Goal: Task Accomplishment & Management: Use online tool/utility

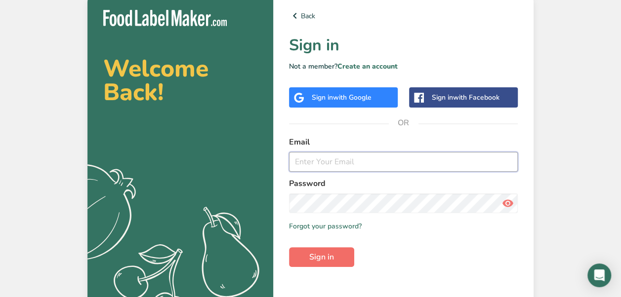
type input "[EMAIL_ADDRESS][DOMAIN_NAME]"
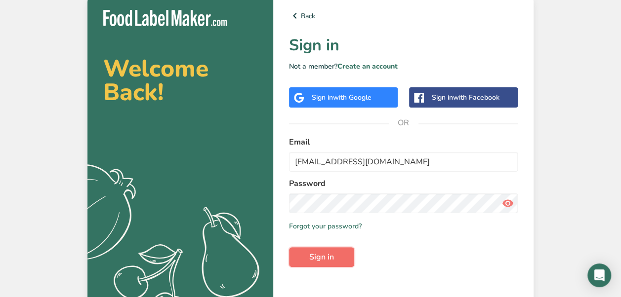
click at [328, 252] on span "Sign in" at bounding box center [321, 257] width 25 height 12
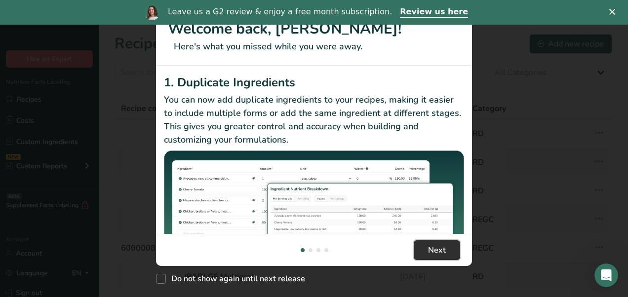
click at [441, 249] on span "Next" at bounding box center [437, 250] width 18 height 12
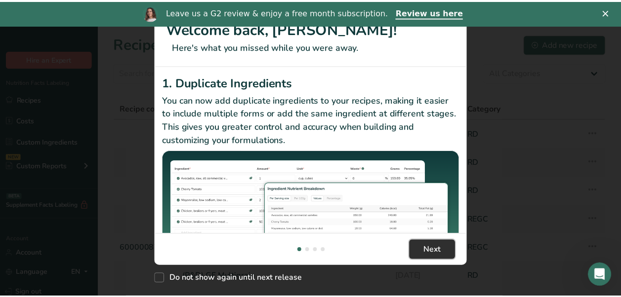
scroll to position [0, 316]
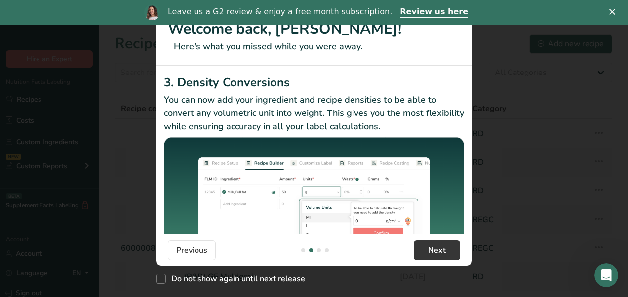
click at [613, 12] on icon "Close" at bounding box center [612, 12] width 6 height 6
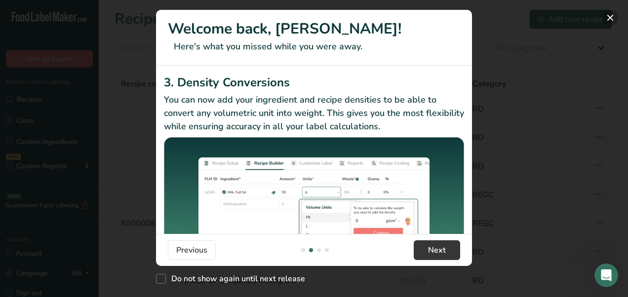
click at [604, 23] on button "New Features" at bounding box center [610, 18] width 16 height 16
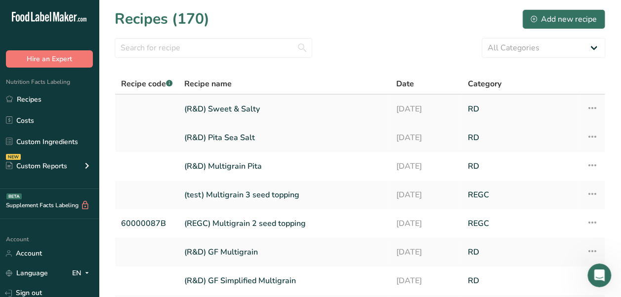
click at [258, 113] on link "(R&D) Sweet & Salty" at bounding box center [284, 109] width 200 height 21
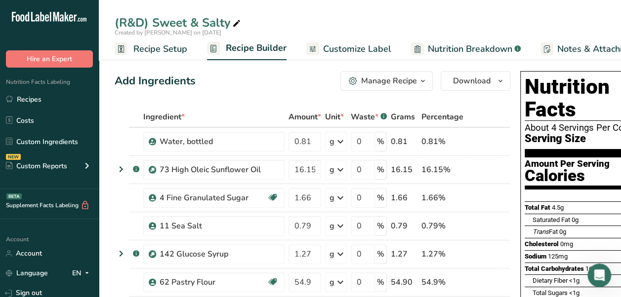
click at [235, 23] on icon at bounding box center [236, 24] width 9 height 14
drag, startPoint x: 231, startPoint y: 22, endPoint x: 154, endPoint y: 18, distance: 77.1
click at [154, 18] on input "(R&D) Sweet & Salty" at bounding box center [360, 23] width 490 height 18
type input "(R&D) [PERSON_NAME]"
click at [262, 86] on div "Add Ingredients Manage Recipe Delete Recipe Duplicate Recipe Scale Recipe Save …" at bounding box center [312, 81] width 395 height 20
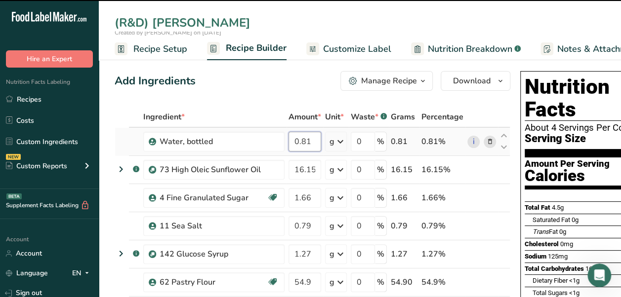
click at [304, 147] on input "0.81" at bounding box center [304, 142] width 33 height 20
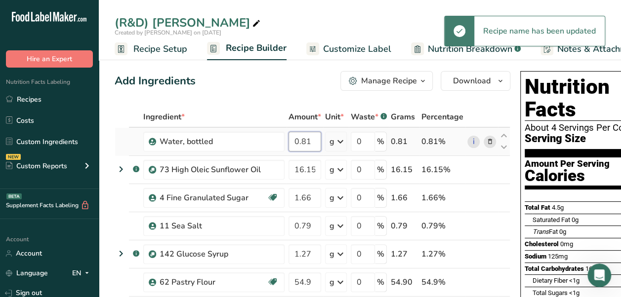
click at [310, 142] on input "0.81" at bounding box center [304, 142] width 33 height 20
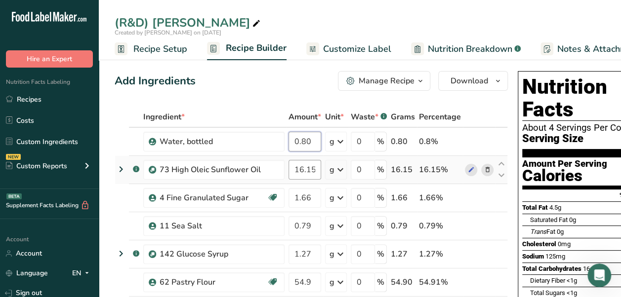
type input "0.80"
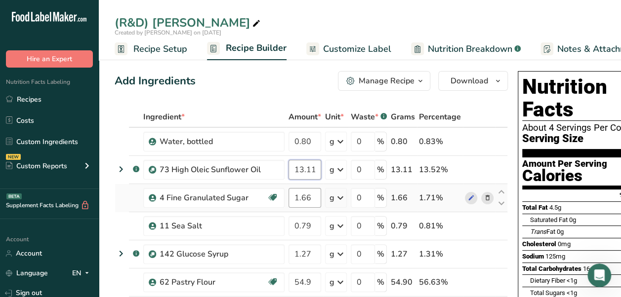
type input "13.11"
type input "1.34"
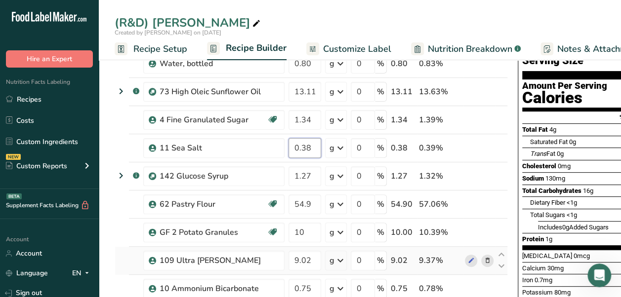
scroll to position [99, 0]
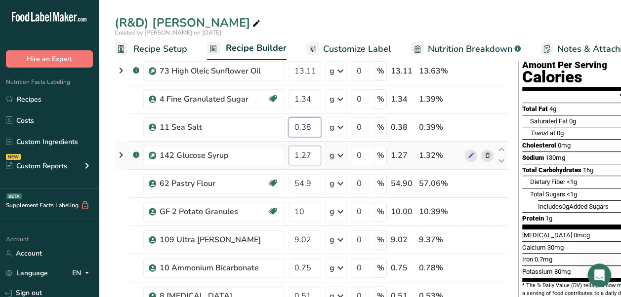
type input "0.38"
click at [309, 159] on div "Ingredient * Amount * Unit * Waste * .a-a{fill:#347362;}.b-a{fill:#fff;} Grams …" at bounding box center [311, 246] width 393 height 477
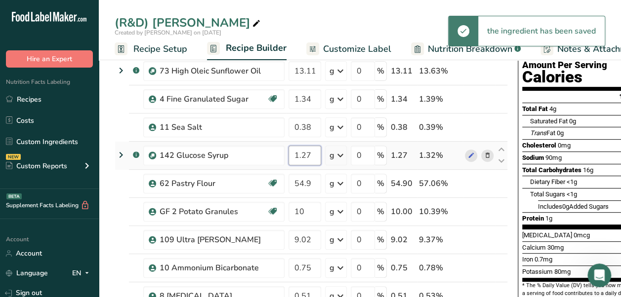
click at [315, 153] on input "1.27" at bounding box center [304, 156] width 33 height 20
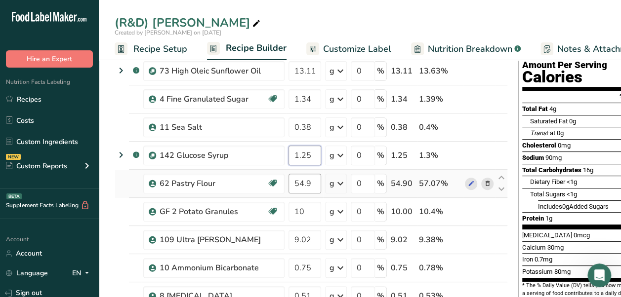
type input "1.25"
click at [315, 184] on div "Ingredient * Amount * Unit * Waste * .a-a{fill:#347362;}.b-a{fill:#fff;} Grams …" at bounding box center [311, 246] width 393 height 477
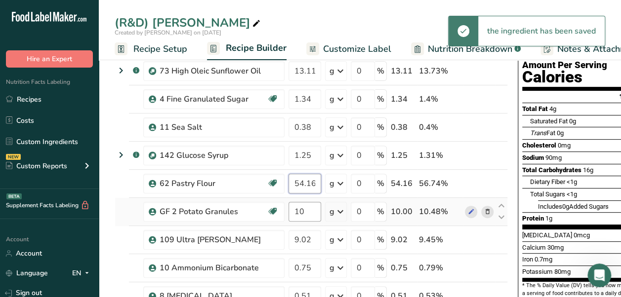
type input "54.16"
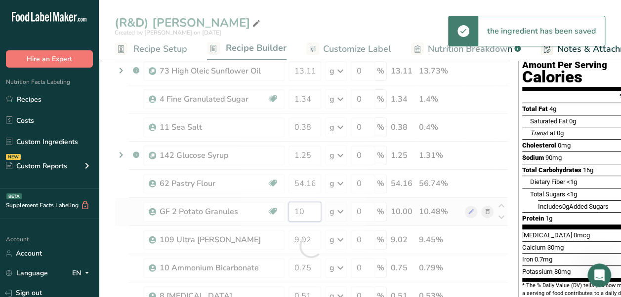
click at [313, 210] on div "Ingredient * Amount * Unit * Waste * .a-a{fill:#347362;}.b-a{fill:#fff;} Grams …" at bounding box center [311, 246] width 393 height 477
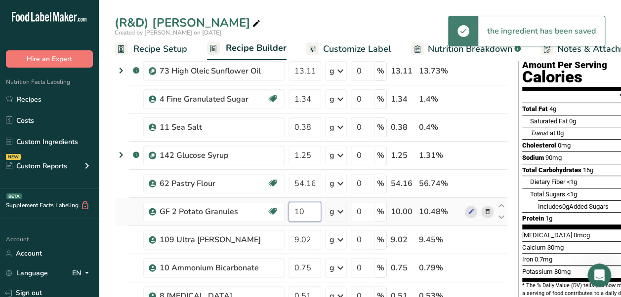
type input "1"
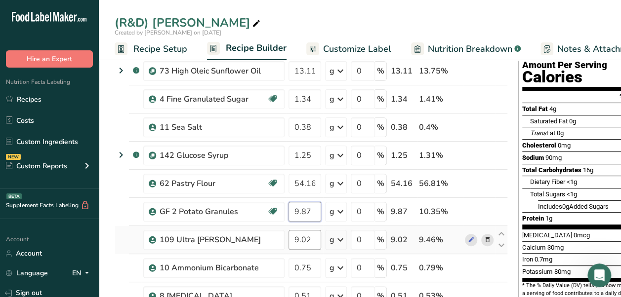
type input "9.87"
click at [314, 239] on div "Ingredient * Amount * Unit * Waste * .a-a{fill:#347362;}.b-a{fill:#fff;} Grams …" at bounding box center [311, 246] width 393 height 477
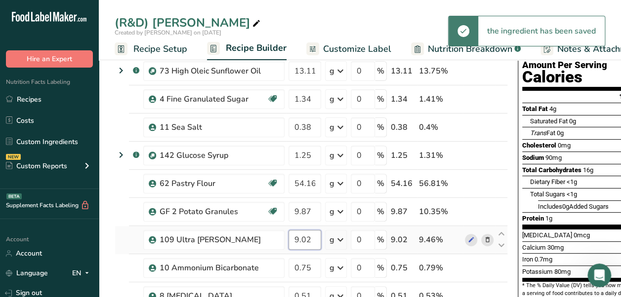
type input "9"
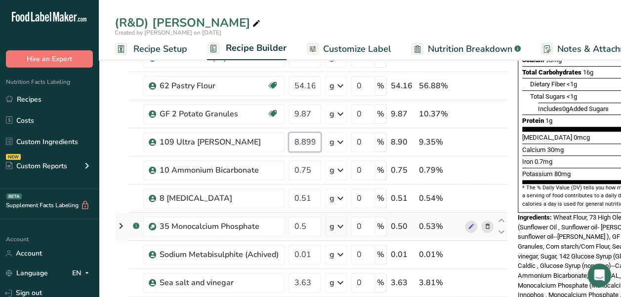
scroll to position [197, 0]
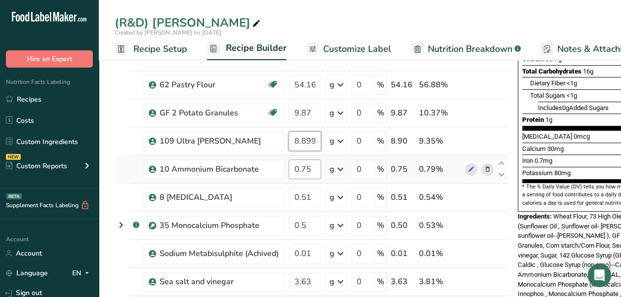
type input "8.899999"
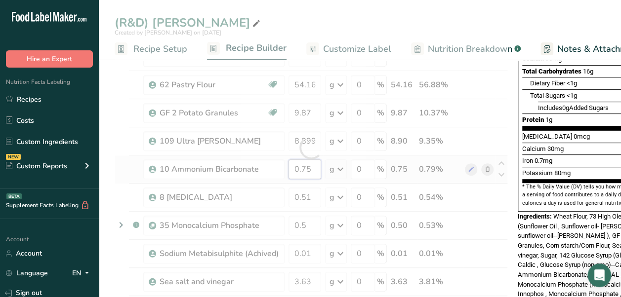
click at [319, 176] on div "Ingredient * Amount * Unit * Waste * .a-a{fill:#347362;}.b-a{fill:#fff;} Grams …" at bounding box center [311, 147] width 393 height 477
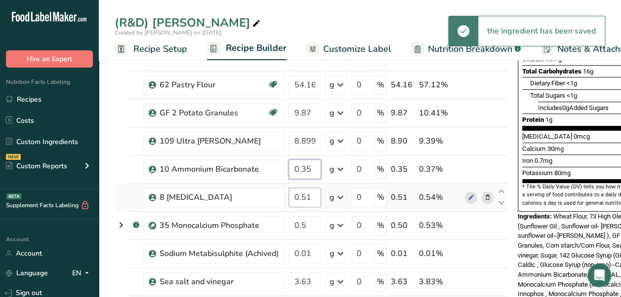
type input "0.35"
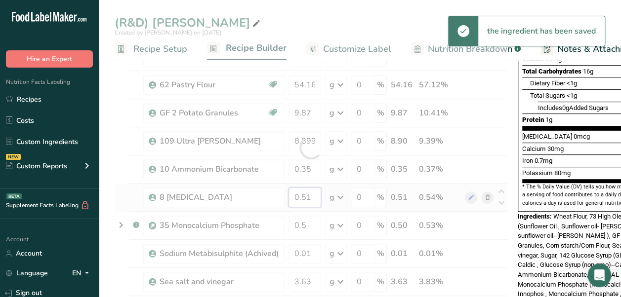
click at [318, 194] on div "Ingredient * Amount * Unit * Waste * .a-a{fill:#347362;}.b-a{fill:#fff;} Grams …" at bounding box center [311, 147] width 393 height 477
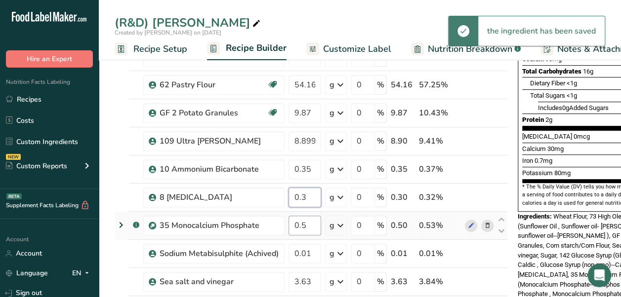
type input "0.3"
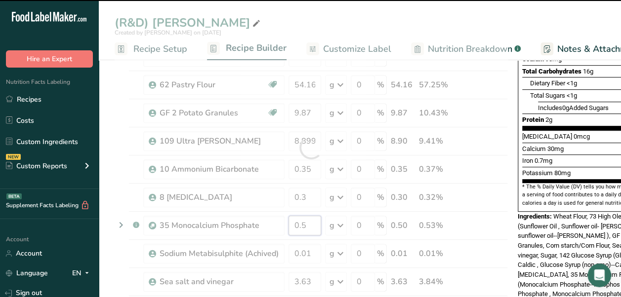
drag, startPoint x: 311, startPoint y: 224, endPoint x: 303, endPoint y: 223, distance: 8.0
click at [303, 223] on div "Ingredient * Amount * Unit * Waste * .a-a{fill:#347362;}.b-a{fill:#fff;} Grams …" at bounding box center [311, 147] width 393 height 477
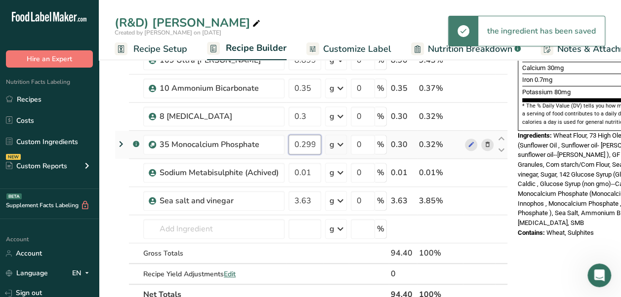
scroll to position [296, 0]
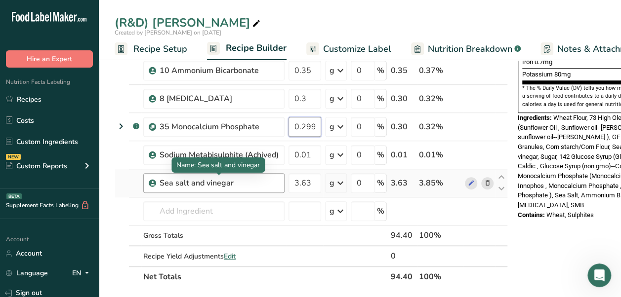
type input "0.299999"
click at [246, 186] on div "Ingredient * Amount * Unit * Waste * .a-a{fill:#347362;}.b-a{fill:#fff;} Grams …" at bounding box center [311, 48] width 393 height 477
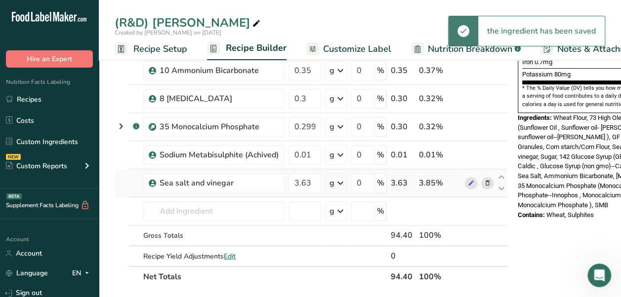
click at [484, 180] on icon at bounding box center [487, 183] width 7 height 10
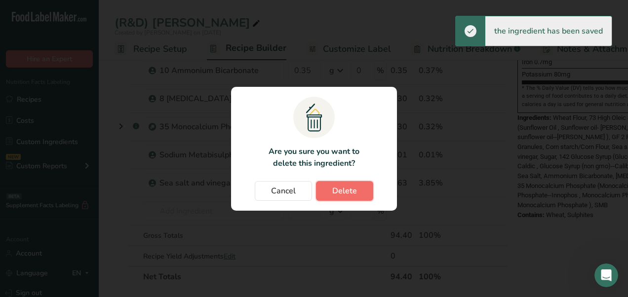
click at [342, 189] on span "Delete" at bounding box center [344, 191] width 25 height 12
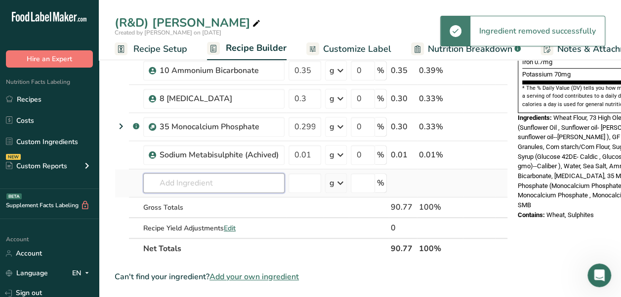
click at [238, 181] on input "text" at bounding box center [213, 183] width 141 height 20
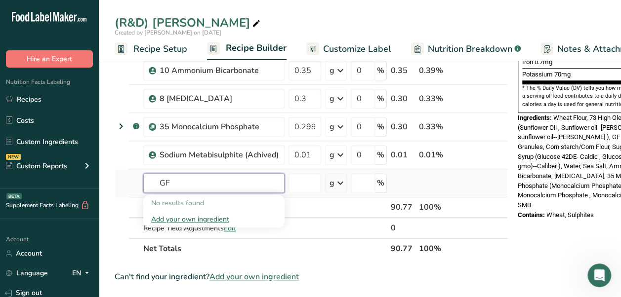
type input "G"
type input "Sea Salt & Vinegar"
drag, startPoint x: 171, startPoint y: 55, endPoint x: 349, endPoint y: 227, distance: 247.5
click at [171, 55] on span "Recipe Setup" at bounding box center [160, 48] width 54 height 13
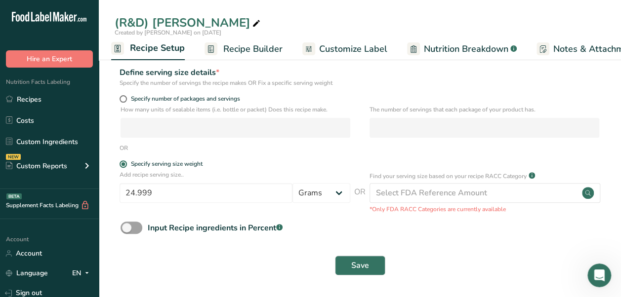
scroll to position [112, 0]
click at [358, 266] on span "Save" at bounding box center [360, 266] width 18 height 12
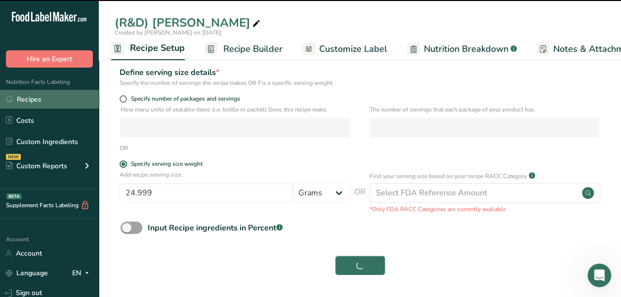
click at [46, 101] on link "Recipes" at bounding box center [49, 99] width 99 height 19
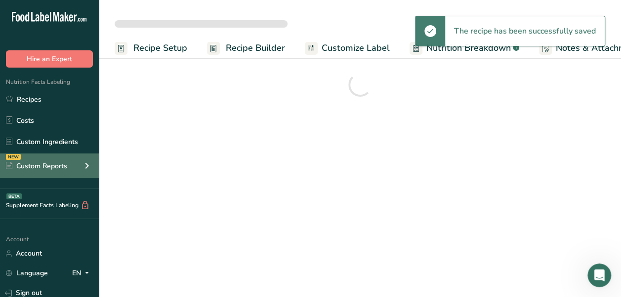
click at [58, 163] on div "Custom Reports" at bounding box center [36, 166] width 61 height 10
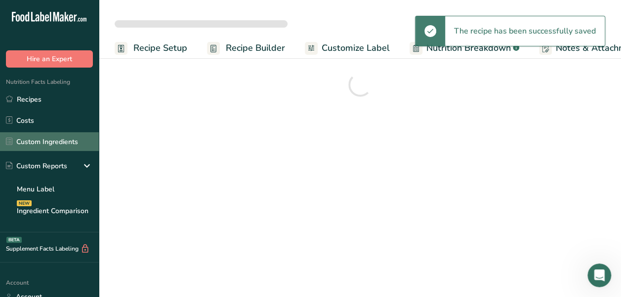
click at [65, 141] on link "Custom Ingredients" at bounding box center [49, 141] width 99 height 19
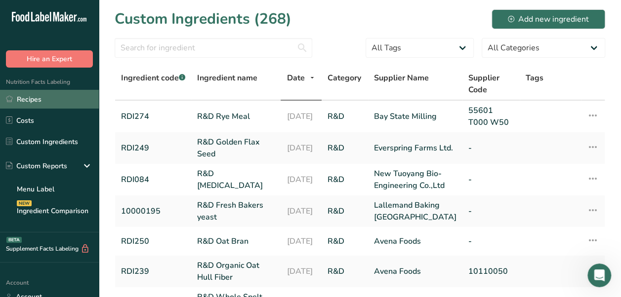
click at [29, 96] on link "Recipes" at bounding box center [49, 99] width 99 height 19
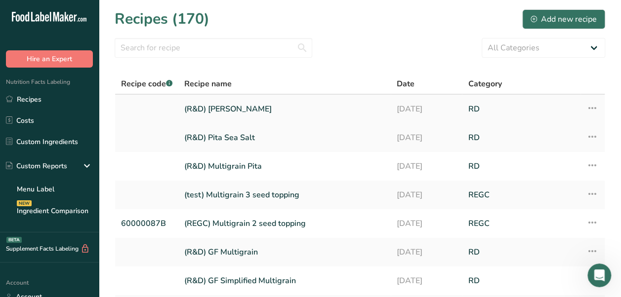
click at [239, 110] on link "(R&D) [PERSON_NAME]" at bounding box center [284, 109] width 200 height 21
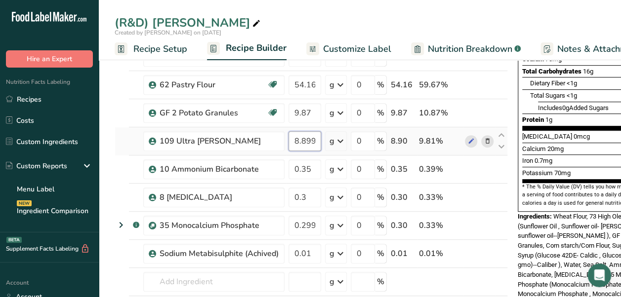
scroll to position [0, 13]
drag, startPoint x: 307, startPoint y: 137, endPoint x: 322, endPoint y: 138, distance: 15.3
click at [322, 138] on td "8.899999" at bounding box center [304, 141] width 37 height 28
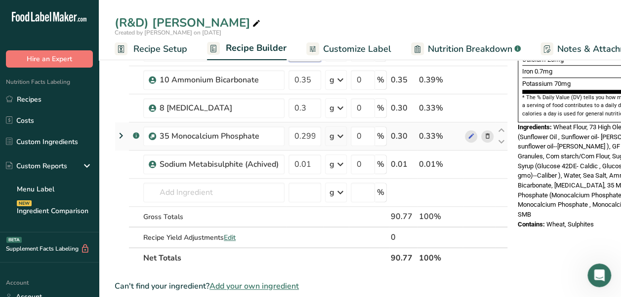
scroll to position [296, 0]
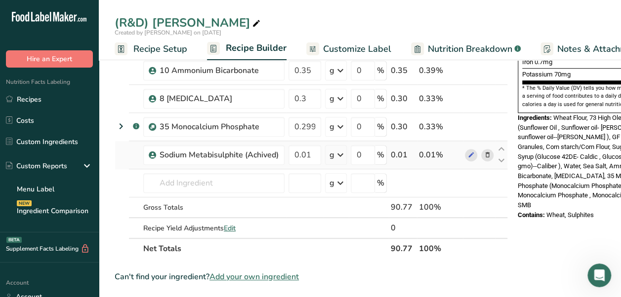
type input "8.9"
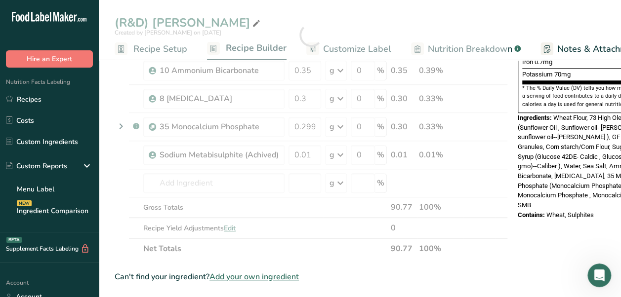
click at [490, 153] on div "Ingredient * Amount * Unit * Waste * .a-a{fill:#347362;}.b-a{fill:#fff;} Grams …" at bounding box center [311, 34] width 393 height 449
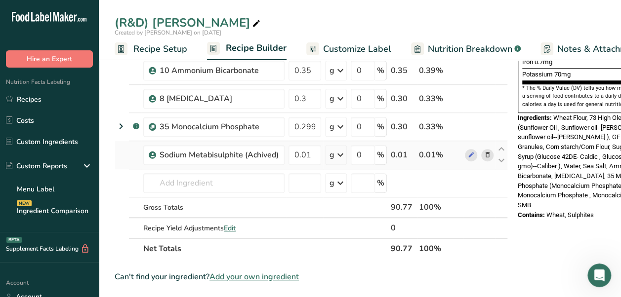
click at [488, 153] on icon at bounding box center [487, 155] width 7 height 10
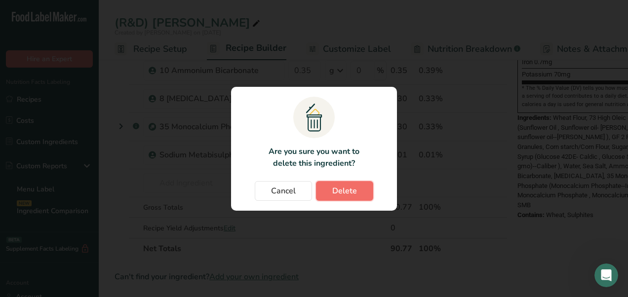
click at [340, 189] on span "Delete" at bounding box center [344, 191] width 25 height 12
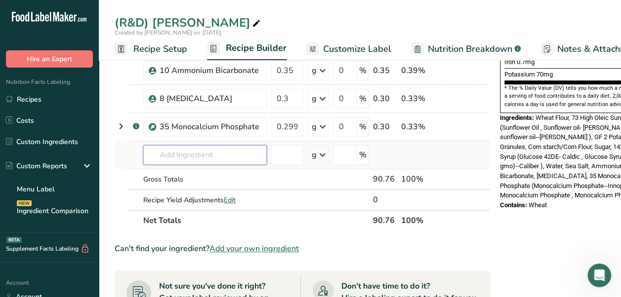
click at [194, 151] on input "text" at bounding box center [204, 155] width 123 height 20
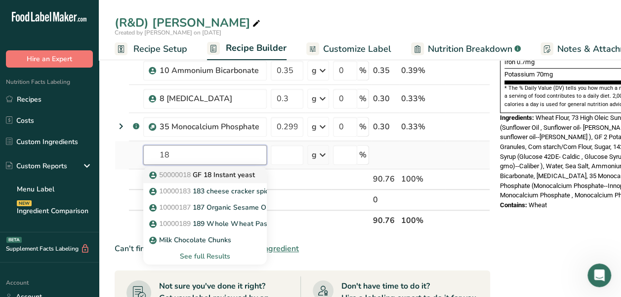
type input "GF 18 Instant yeast"
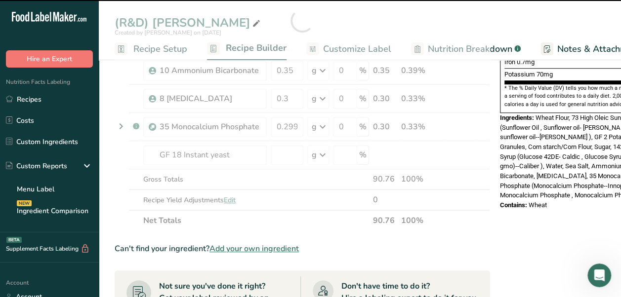
type input "0"
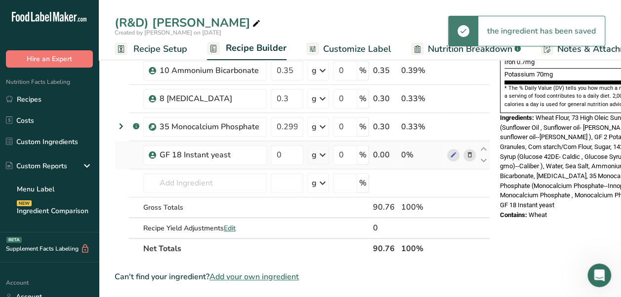
click at [466, 152] on icon at bounding box center [469, 155] width 7 height 10
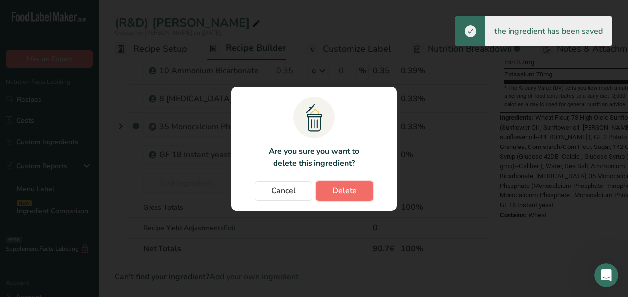
click at [335, 185] on span "Delete" at bounding box center [344, 191] width 25 height 12
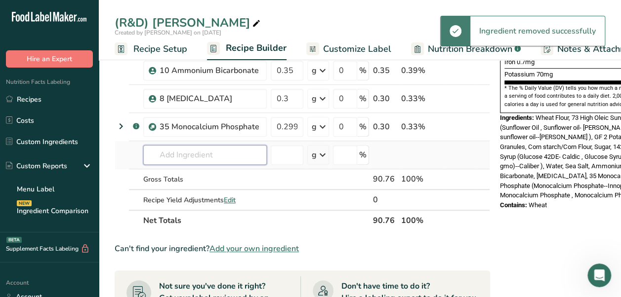
click at [197, 153] on input "text" at bounding box center [204, 155] width 123 height 20
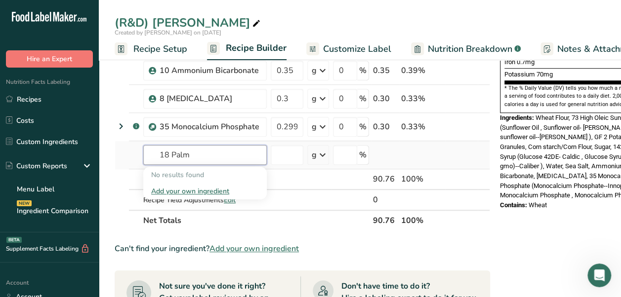
click at [191, 148] on input "18 Palm" at bounding box center [204, 155] width 123 height 20
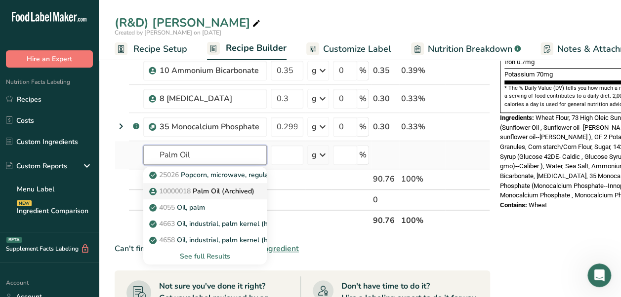
type input "Palm Oil"
click at [210, 189] on p "10000018 Palm Oil (Archived)" at bounding box center [202, 191] width 103 height 10
type input "Palm Oil (Archived)"
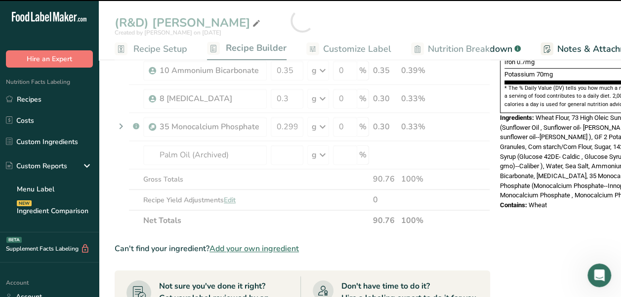
type input "0"
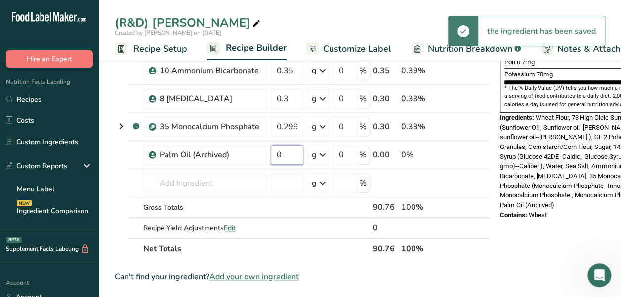
click at [289, 155] on input "0" at bounding box center [287, 155] width 33 height 20
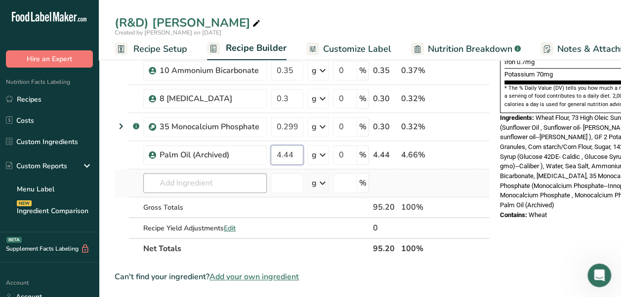
type input "4.44"
click at [186, 183] on div "Ingredient * Amount * Unit * Waste * .a-a{fill:#347362;}.b-a{fill:#fff;} Grams …" at bounding box center [302, 34] width 375 height 449
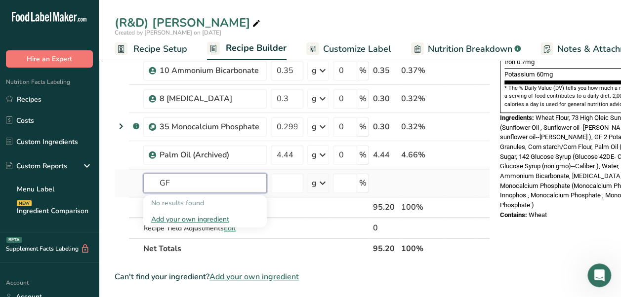
type input "G"
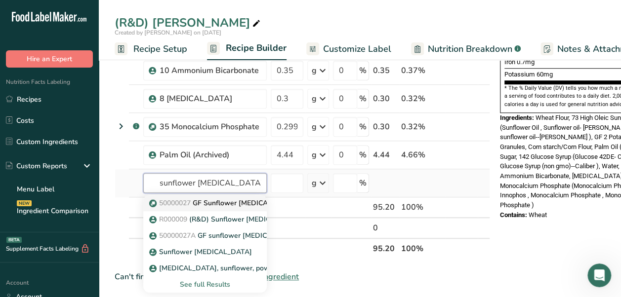
type input "sunflower [MEDICAL_DATA]"
click at [230, 202] on p "50000027 GF Sunflower [MEDICAL_DATA] (Archived)" at bounding box center [241, 203] width 180 height 10
type input "GF Sunflower [MEDICAL_DATA] (Archived)"
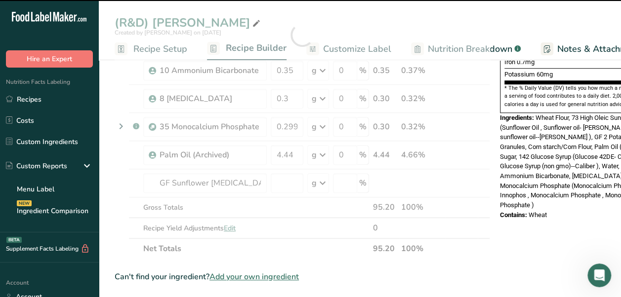
type input "0"
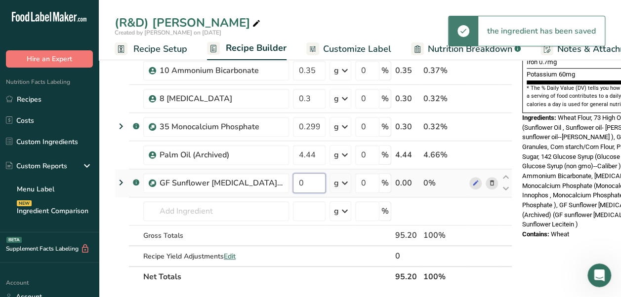
click at [300, 182] on input "0" at bounding box center [309, 183] width 33 height 20
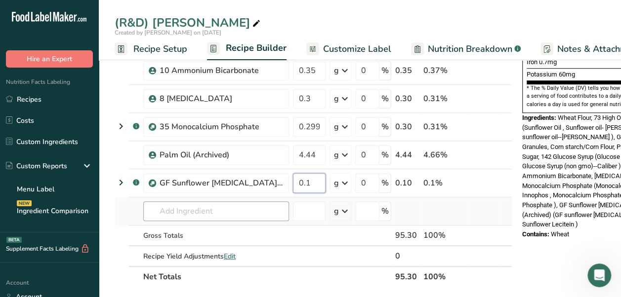
type input "0.1"
click at [234, 207] on div "Ingredient * Amount * Unit * Waste * .a-a{fill:#347362;}.b-a{fill:#fff;} Grams …" at bounding box center [313, 48] width 397 height 477
click at [229, 211] on input "text" at bounding box center [216, 211] width 146 height 20
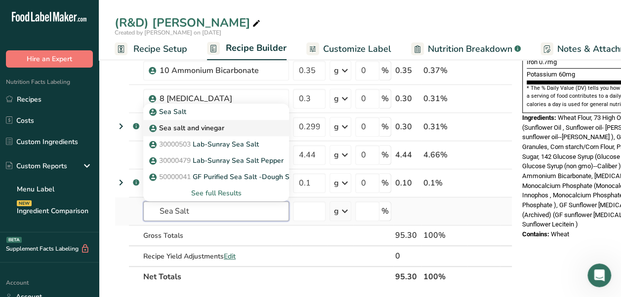
type input "Sea Salt"
click at [206, 124] on p "Sea salt and vinegar" at bounding box center [187, 128] width 73 height 10
type input "Sea salt and vinegar"
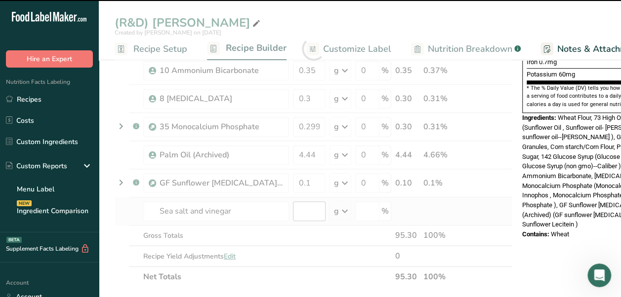
type input "0"
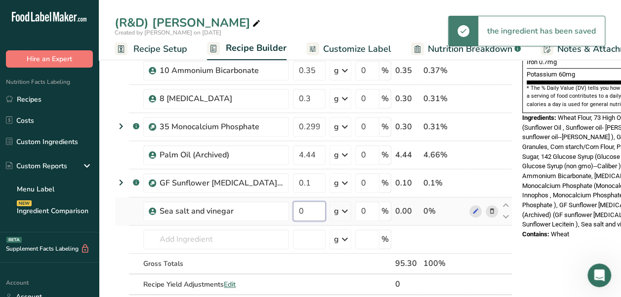
click at [297, 213] on input "0" at bounding box center [309, 211] width 33 height 20
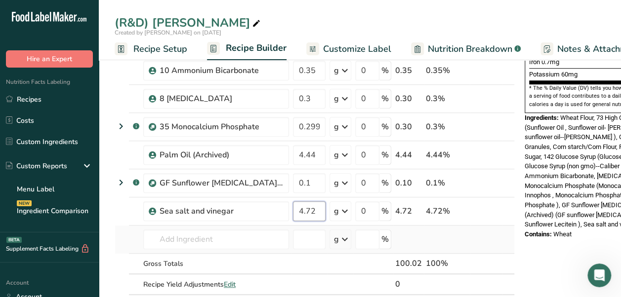
type input "4.72"
click at [409, 251] on div "Ingredient * Amount * Unit * Waste * .a-a{fill:#347362;}.b-a{fill:#fff;} Grams …" at bounding box center [315, 62] width 400 height 505
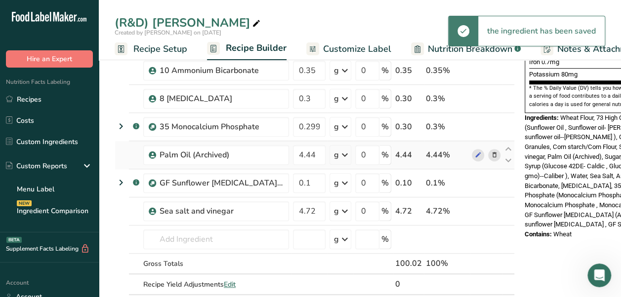
scroll to position [0, 0]
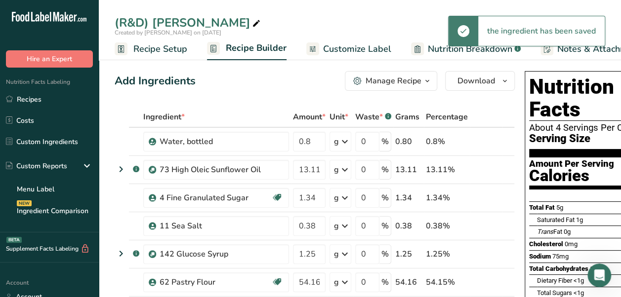
click at [344, 49] on span "Customize Label" at bounding box center [357, 48] width 68 height 13
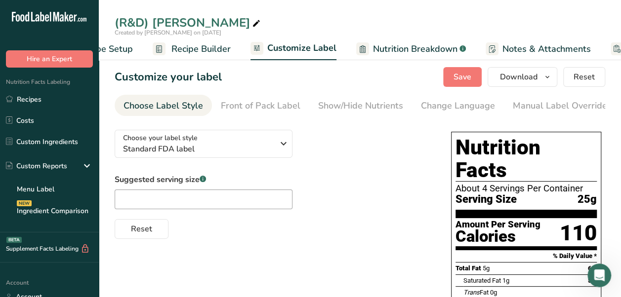
scroll to position [0, 139]
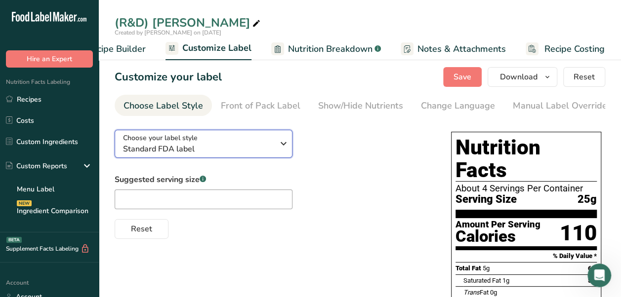
click at [235, 155] on span "Standard FDA label" at bounding box center [198, 149] width 151 height 12
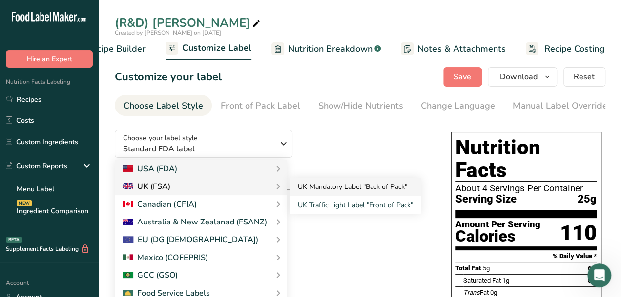
click at [372, 188] on link "UK Mandatory Label "Back of Pack"" at bounding box center [355, 187] width 131 height 18
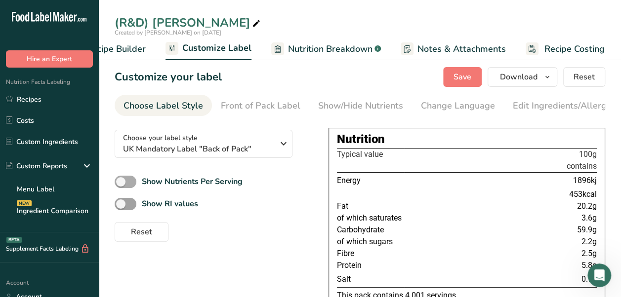
click at [120, 181] on span at bounding box center [126, 182] width 22 height 12
click at [120, 181] on input "Show Nutrients Per Serving" at bounding box center [118, 182] width 6 height 6
checkbox input "true"
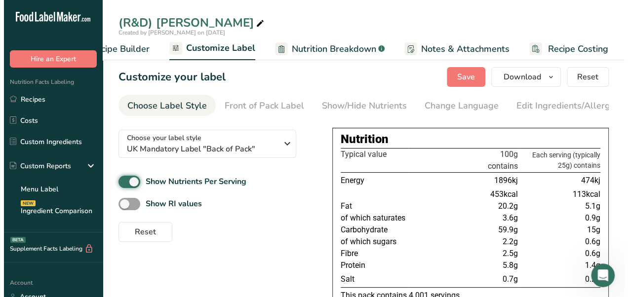
scroll to position [99, 0]
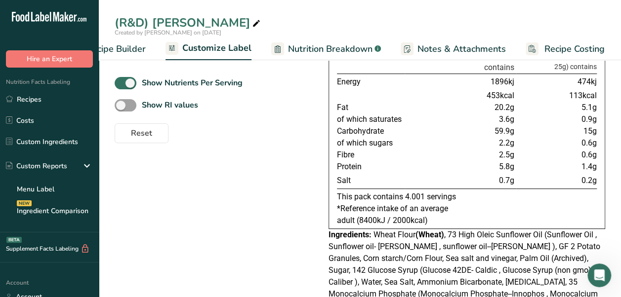
click at [324, 45] on span "Nutrition Breakdown" at bounding box center [330, 48] width 84 height 13
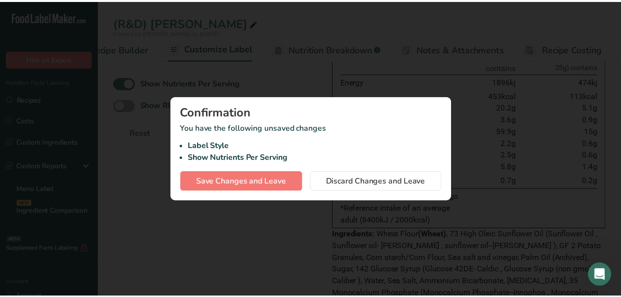
scroll to position [0, 131]
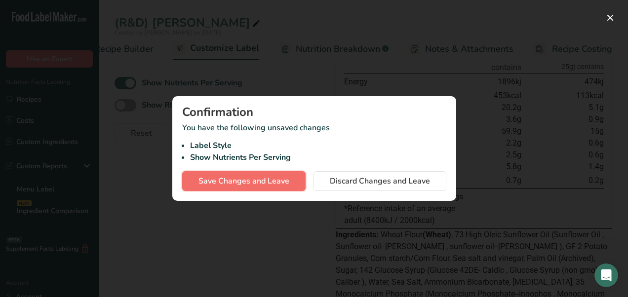
click at [276, 186] on span "Save Changes and Leave" at bounding box center [243, 181] width 91 height 12
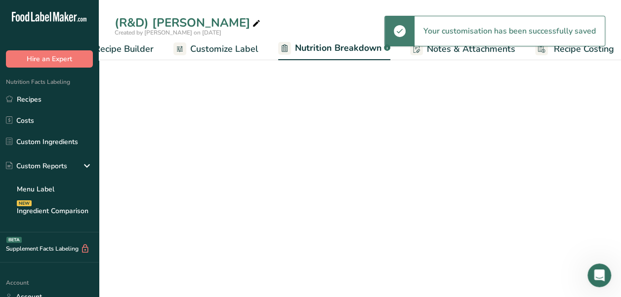
select select "Calories"
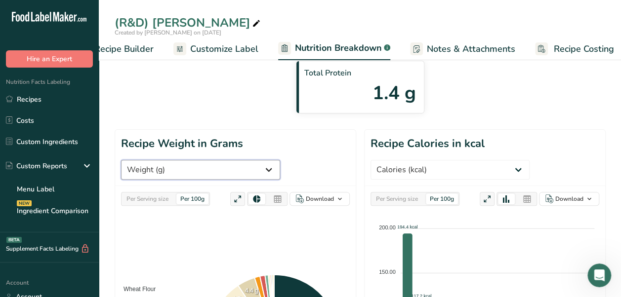
click at [202, 160] on select "Weight (g) Calories (kcal) Energy KJ (kj) Total Fat (g) Saturated Fat (g) Trans…" at bounding box center [200, 170] width 159 height 20
select select "Sodium"
click at [121, 160] on select "Weight (g) Calories (kcal) Energy KJ (kj) Total Fat (g) Saturated Fat (g) Trans…" at bounding box center [200, 170] width 159 height 20
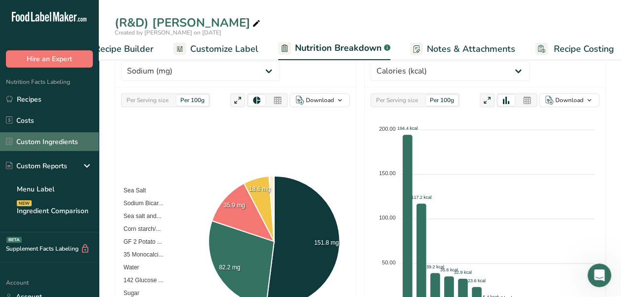
click at [71, 144] on link "Custom Ingredients" at bounding box center [49, 141] width 99 height 19
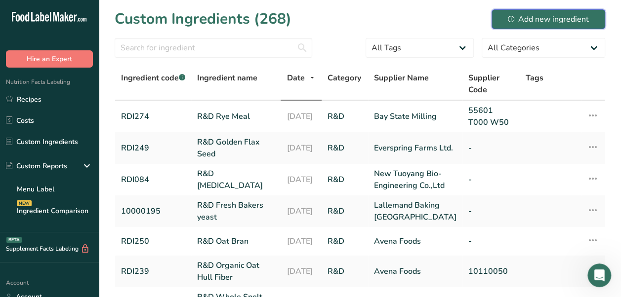
click at [547, 15] on div "Add new ingredient" at bounding box center [547, 19] width 81 height 12
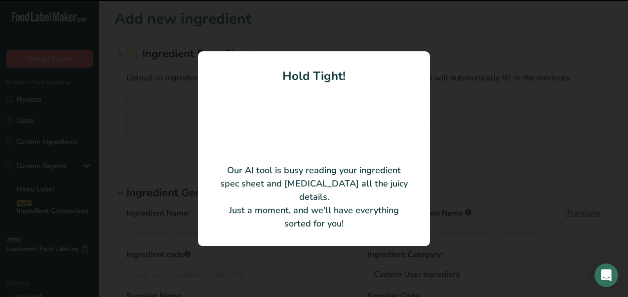
type input "NON-GMO GLUTEN-FREE SEA SALT & VINEGAR SEASONING"
type input "Revela Foods"
type input "158933K"
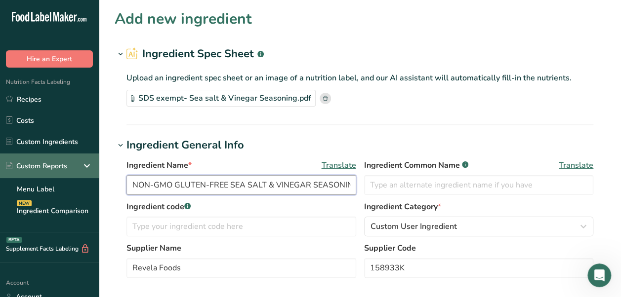
drag, startPoint x: 228, startPoint y: 184, endPoint x: 74, endPoint y: 174, distance: 154.4
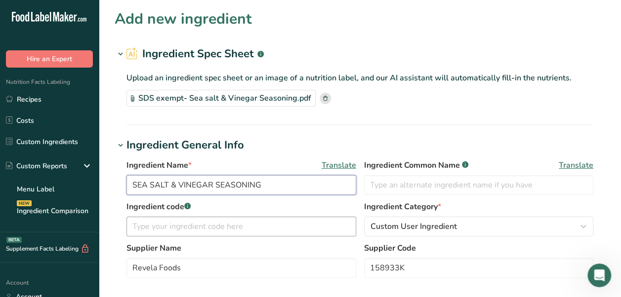
type input "SEA SALT & VINEGAR SEASONING"
click at [218, 230] on input "text" at bounding box center [241, 227] width 230 height 20
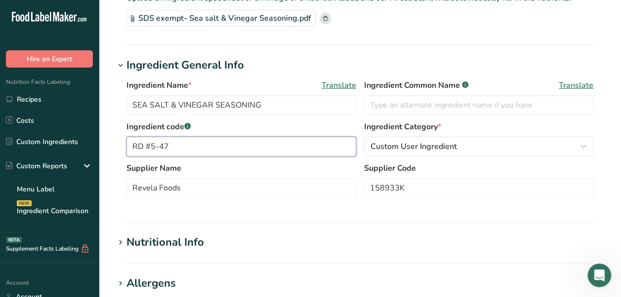
scroll to position [99, 0]
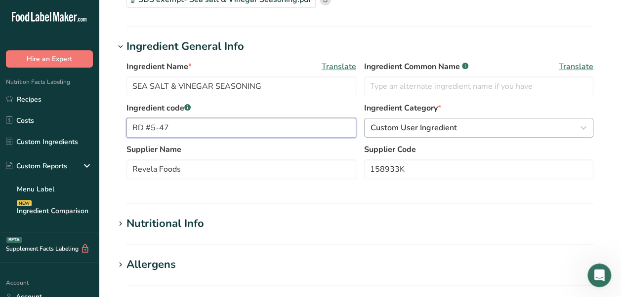
type input "RD #5-47"
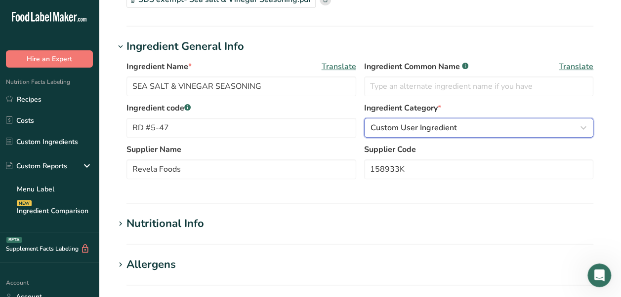
click at [459, 125] on div "Custom User Ingredient" at bounding box center [475, 128] width 211 height 12
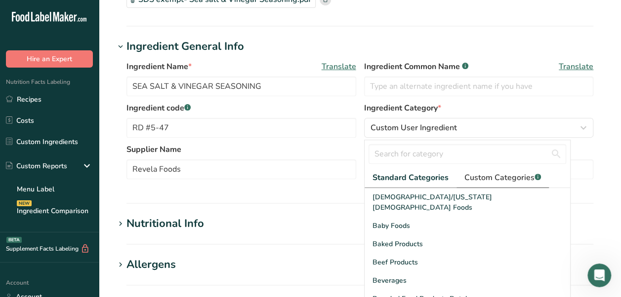
click at [505, 182] on span "Custom Categories .a-a{fill:#347362;}.b-a{fill:#fff;}" at bounding box center [502, 178] width 77 height 12
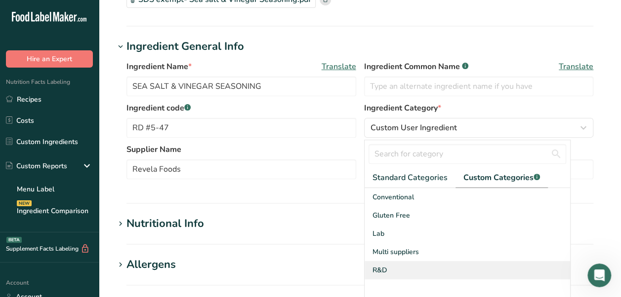
click at [399, 272] on div "R&D" at bounding box center [466, 270] width 205 height 18
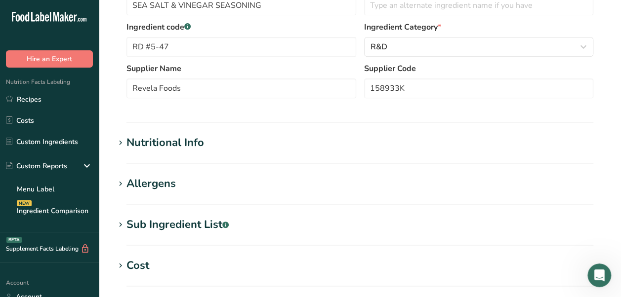
scroll to position [197, 0]
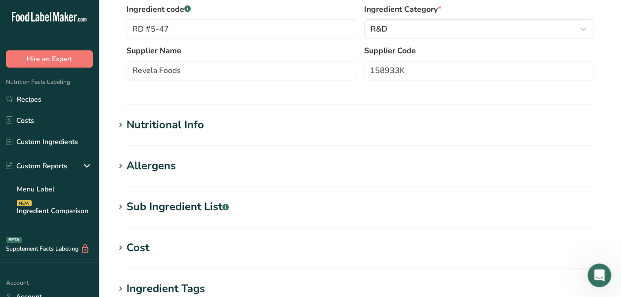
click at [138, 128] on div "Nutritional Info" at bounding box center [165, 125] width 78 height 16
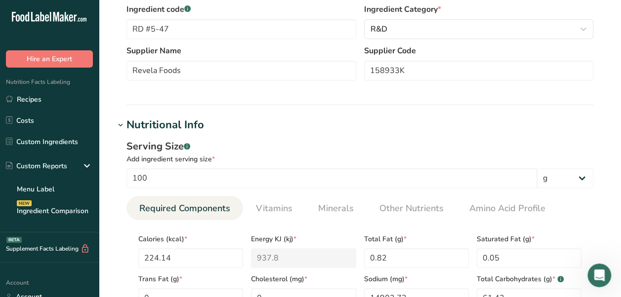
click at [140, 127] on div "Nutritional Info" at bounding box center [165, 125] width 78 height 16
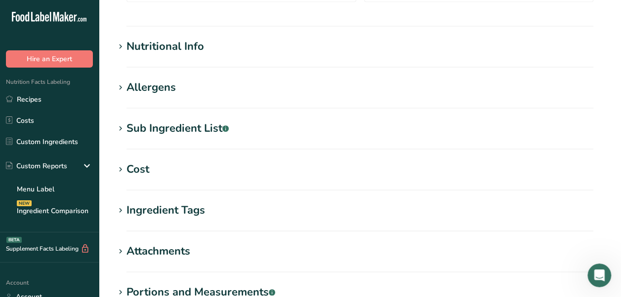
scroll to position [296, 0]
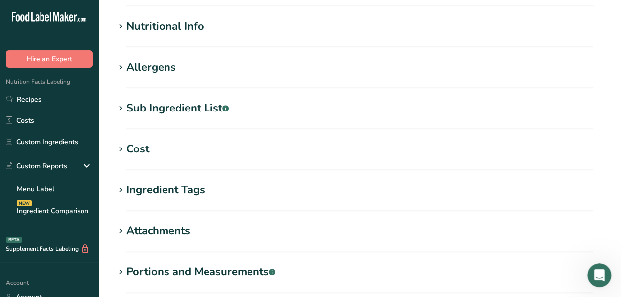
click at [179, 111] on div "Sub Ingredient List .a-a{fill:#347362;}.b-a{fill:#fff;}" at bounding box center [177, 108] width 102 height 16
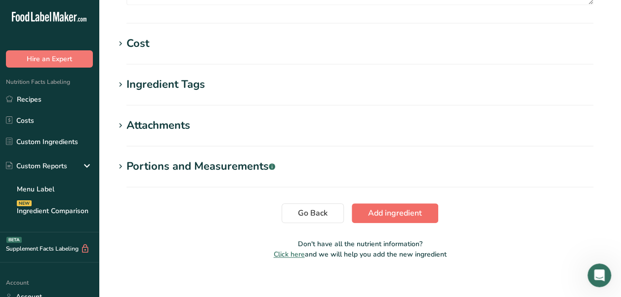
scroll to position [482, 0]
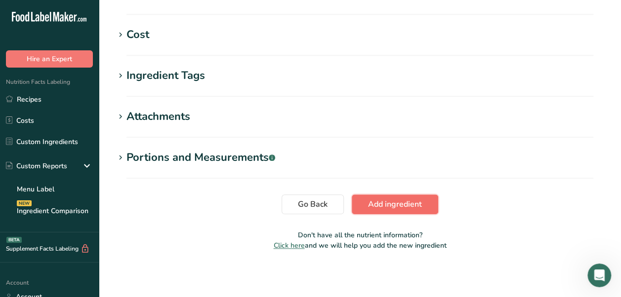
click at [418, 204] on span "Add ingredient" at bounding box center [395, 204] width 54 height 12
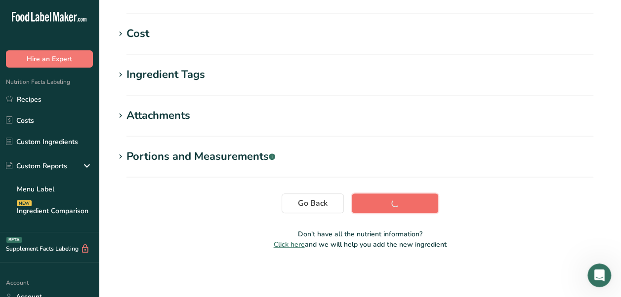
scroll to position [225, 0]
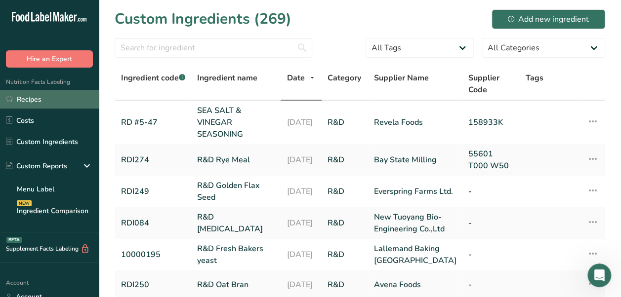
click at [59, 100] on link "Recipes" at bounding box center [49, 99] width 99 height 19
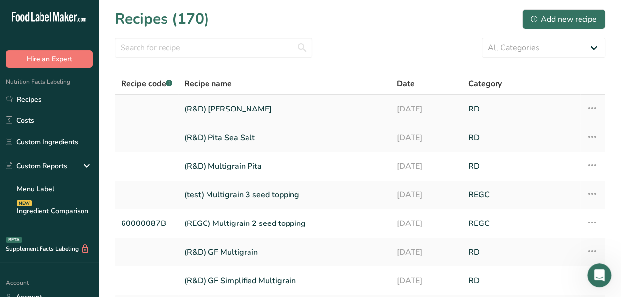
click at [253, 107] on link "(R&D) [PERSON_NAME]" at bounding box center [284, 109] width 200 height 21
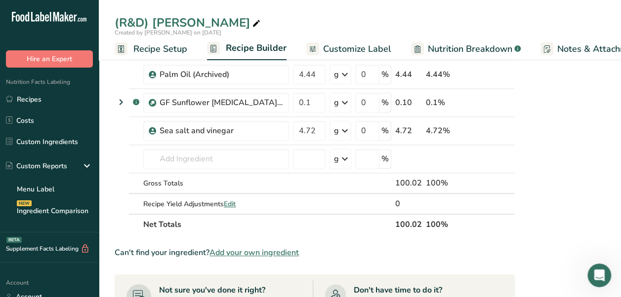
scroll to position [395, 0]
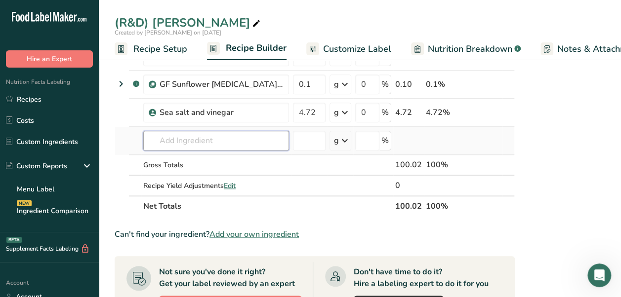
click at [180, 135] on input "text" at bounding box center [216, 141] width 146 height 20
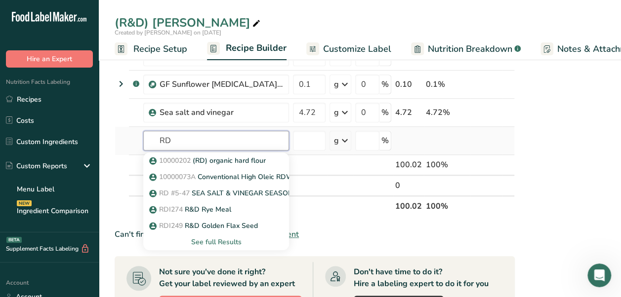
type input "R"
type input "RD"
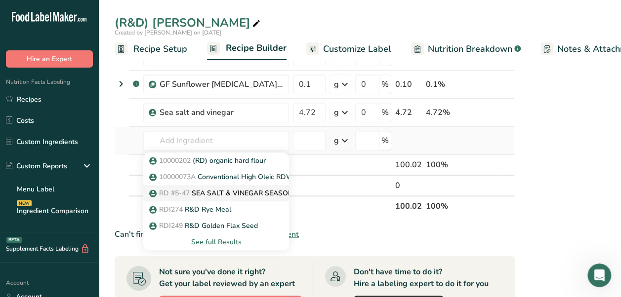
click at [233, 193] on p "RD #5-47 SEA SALT & VINEGAR SEASONING" at bounding box center [228, 193] width 154 height 10
type input "SEA SALT & VINEGAR SEASONING"
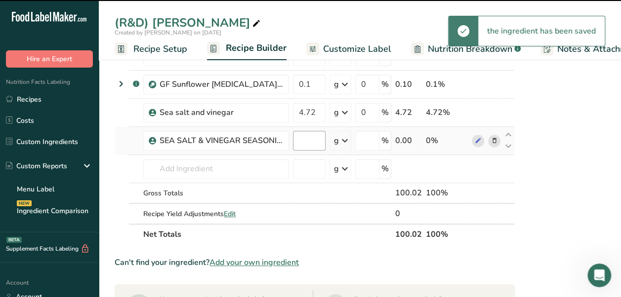
type input "0"
click at [305, 139] on input "0" at bounding box center [309, 141] width 33 height 20
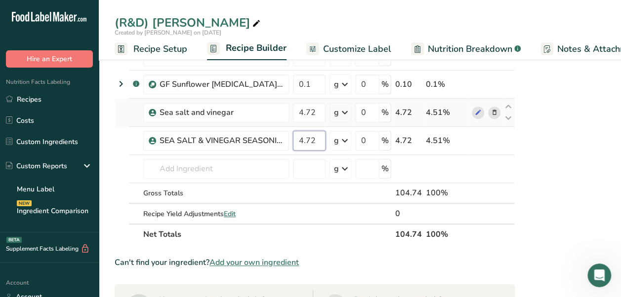
type input "4.72"
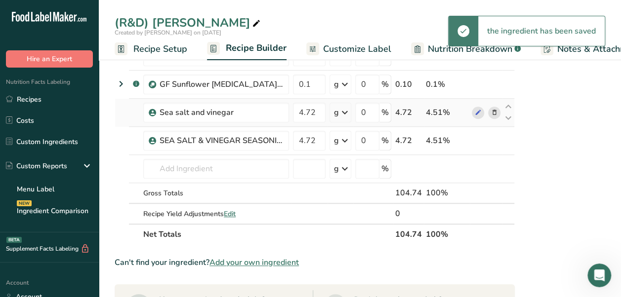
click at [491, 111] on icon at bounding box center [494, 113] width 7 height 10
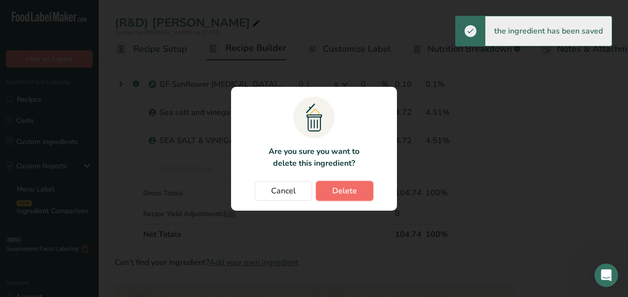
click at [340, 188] on span "Delete" at bounding box center [344, 191] width 25 height 12
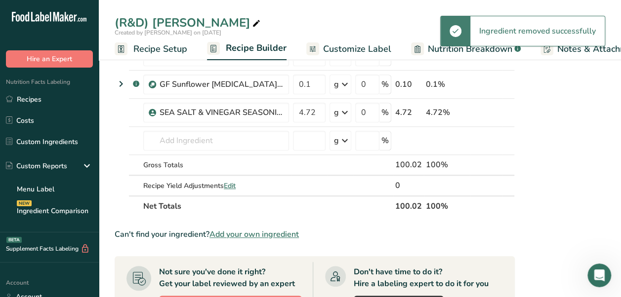
click at [342, 43] on span "Customize Label" at bounding box center [357, 48] width 68 height 13
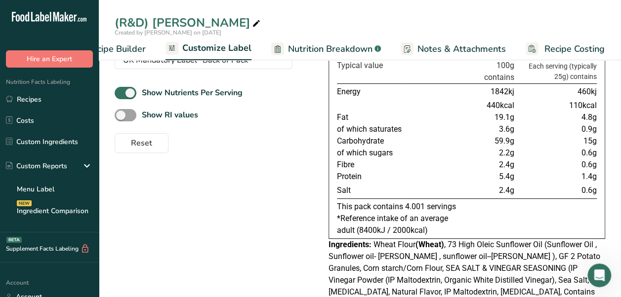
scroll to position [99, 0]
